Goal: Information Seeking & Learning: Learn about a topic

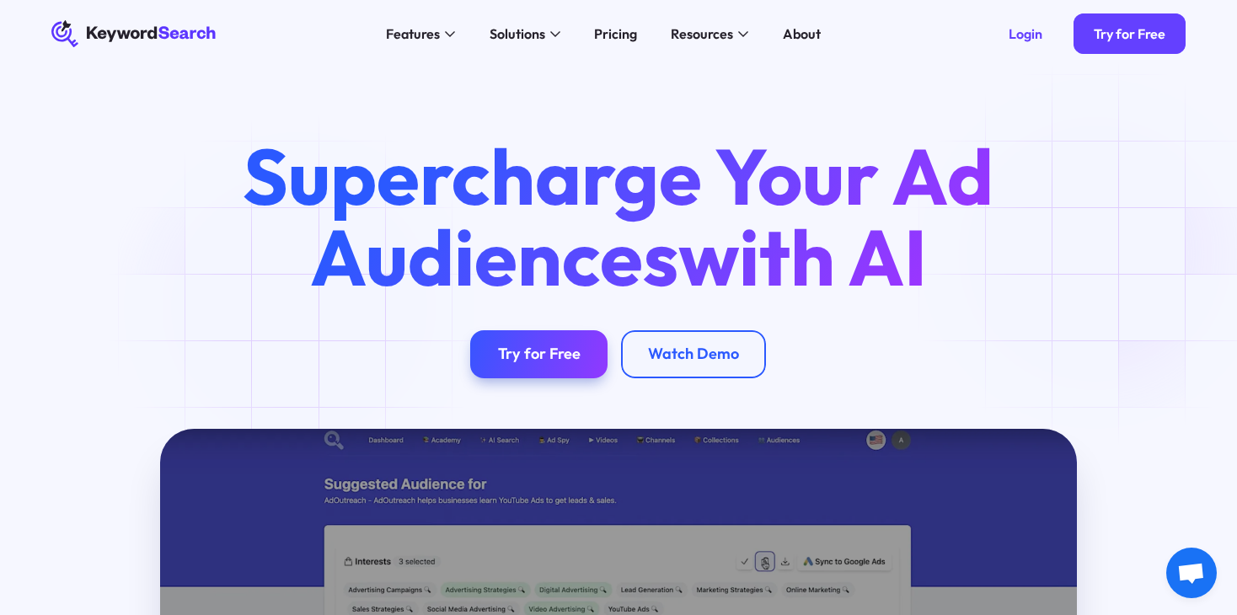
click at [1106, 254] on div "Supercharge Your Ad Audiences with AI Try for Free Watch Demo" at bounding box center [618, 257] width 1188 height 243
click at [619, 35] on div "Pricing" at bounding box center [615, 34] width 43 height 20
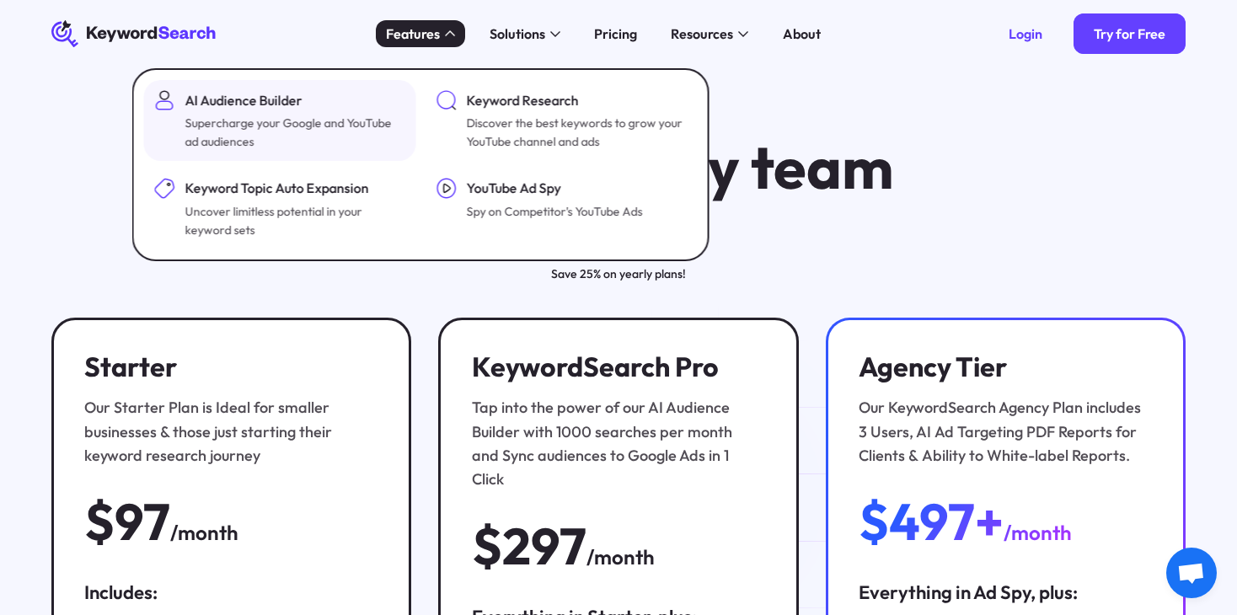
click at [353, 143] on div "Supercharge your Google and YouTube ad audiences" at bounding box center [293, 132] width 217 height 37
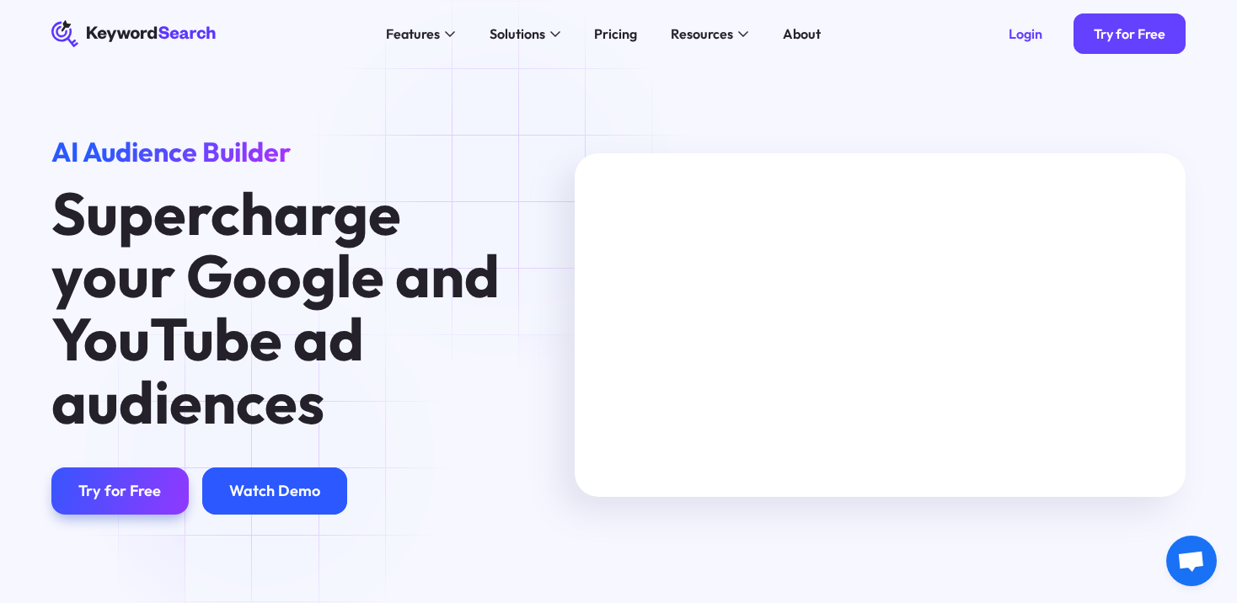
click at [262, 469] on div "Try for Free Watch Demo" at bounding box center [281, 491] width 461 height 47
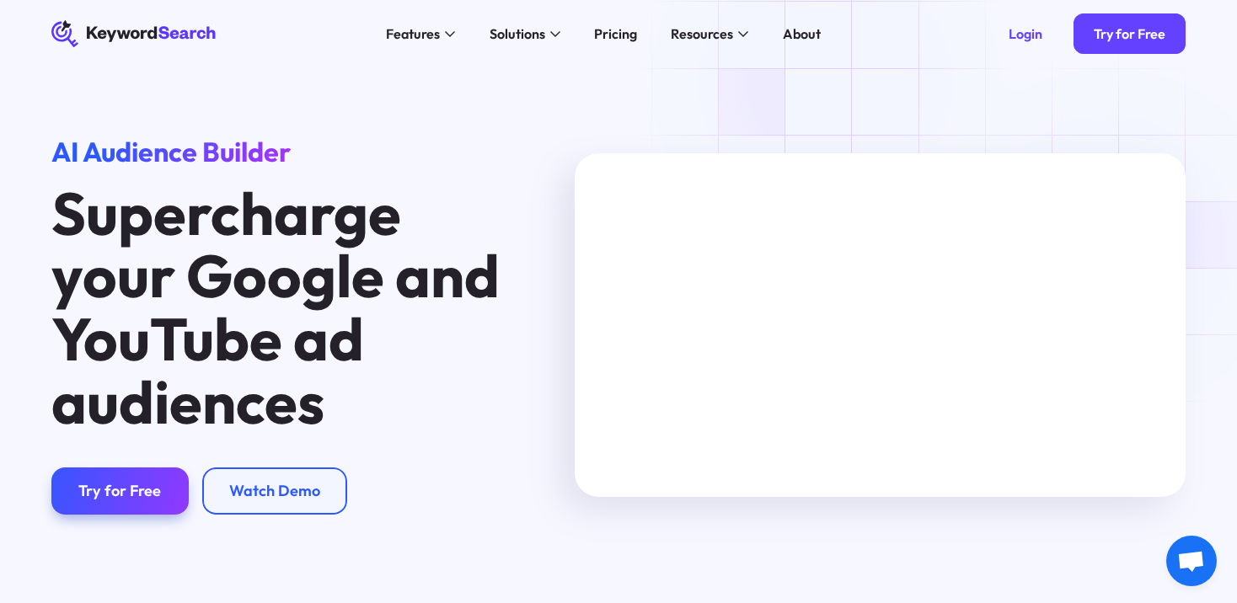
click at [833, 84] on div "AI Audience Builder Supercharge your Google and YouTube ad audiences Try for Fr…" at bounding box center [618, 342] width 1237 height 549
